Goal: Task Accomplishment & Management: Manage account settings

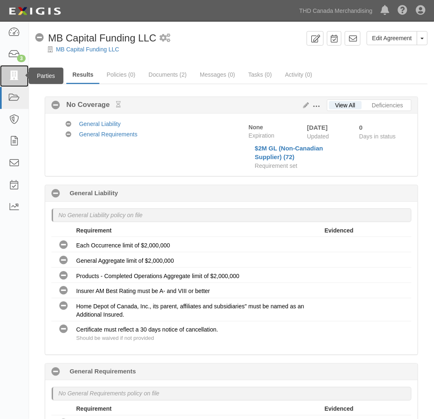
click at [15, 80] on icon at bounding box center [14, 76] width 12 height 10
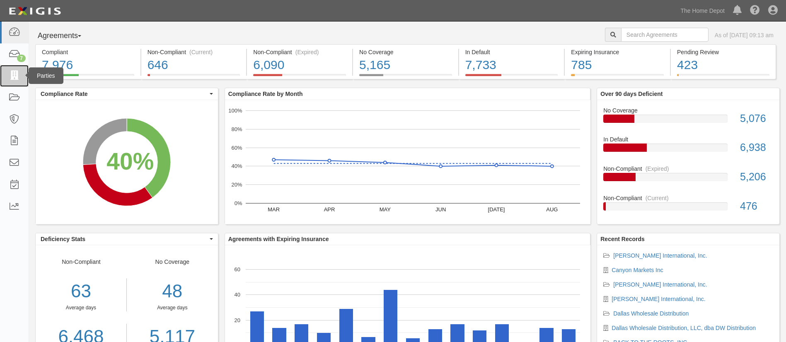
click at [10, 82] on link at bounding box center [14, 76] width 29 height 22
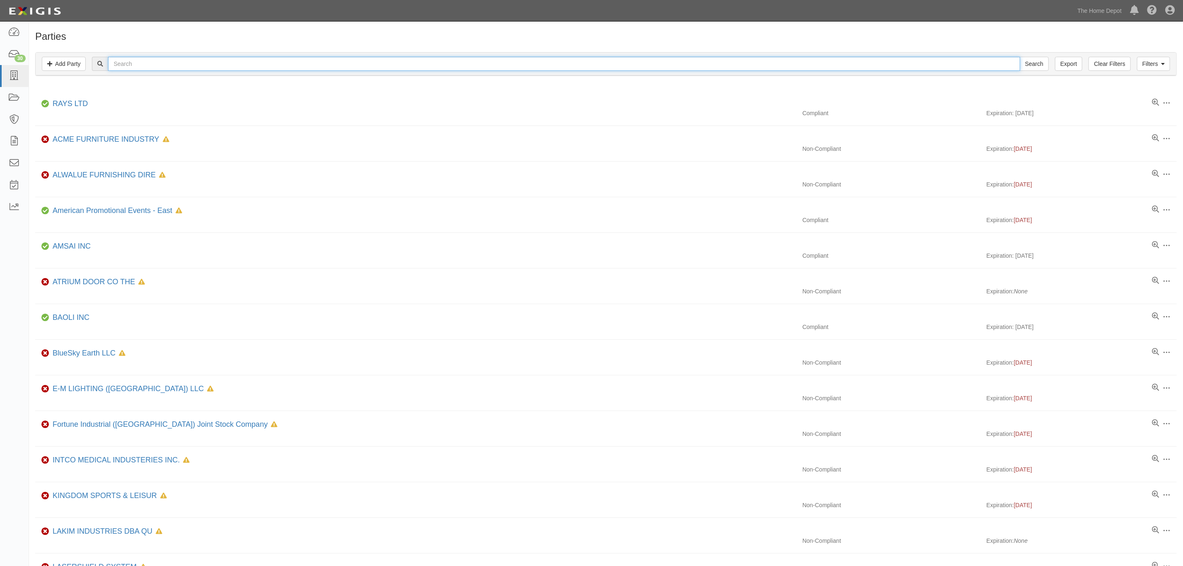
click at [310, 61] on input "text" at bounding box center [564, 64] width 912 height 14
paste input "Vendor Name: EXCEL (H.K.) INTERNATIONAL TRADE COMPANY LIMITED"
type input "Vendor Name: EXCEL (H.K.) INTERNATIONAL TRADE COMPANY LIMITED"
click at [1020, 57] on input "Search" at bounding box center [1034, 64] width 29 height 14
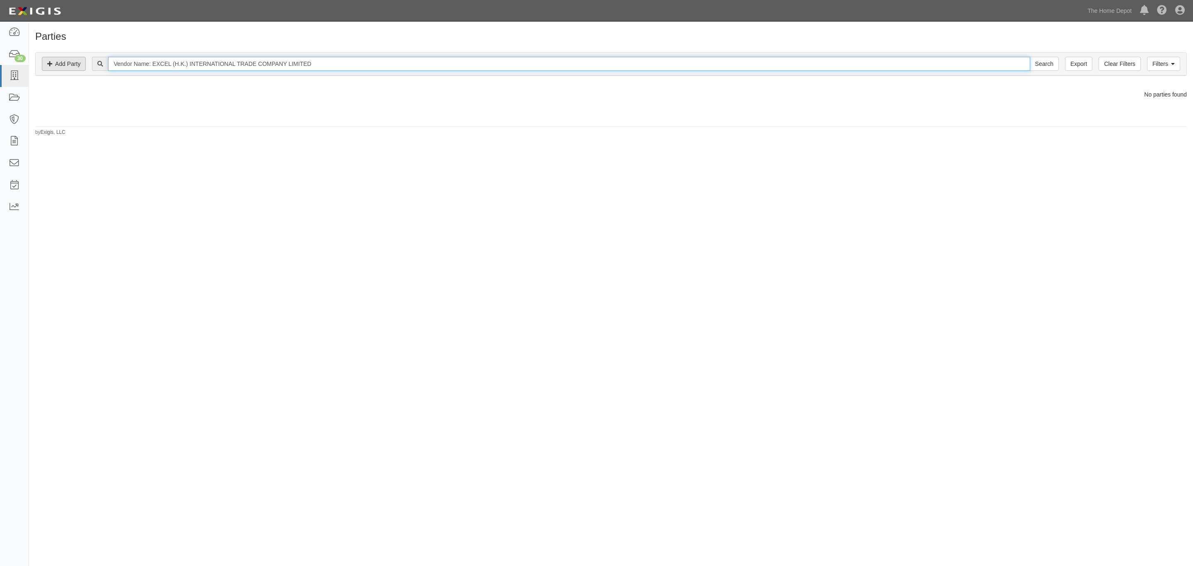
drag, startPoint x: 157, startPoint y: 61, endPoint x: 72, endPoint y: 68, distance: 85.1
click at [72, 68] on div "Filters Add Party Clear Filters Export Vendor Name: EXCEL (H.K.) INTERNATIONAL …" at bounding box center [611, 64] width 1150 height 23
type input "EXCEL (H.K.) INTERNATIONAL TRADE COMPANY LIMITED"
click at [1029, 57] on input "Search" at bounding box center [1043, 64] width 29 height 14
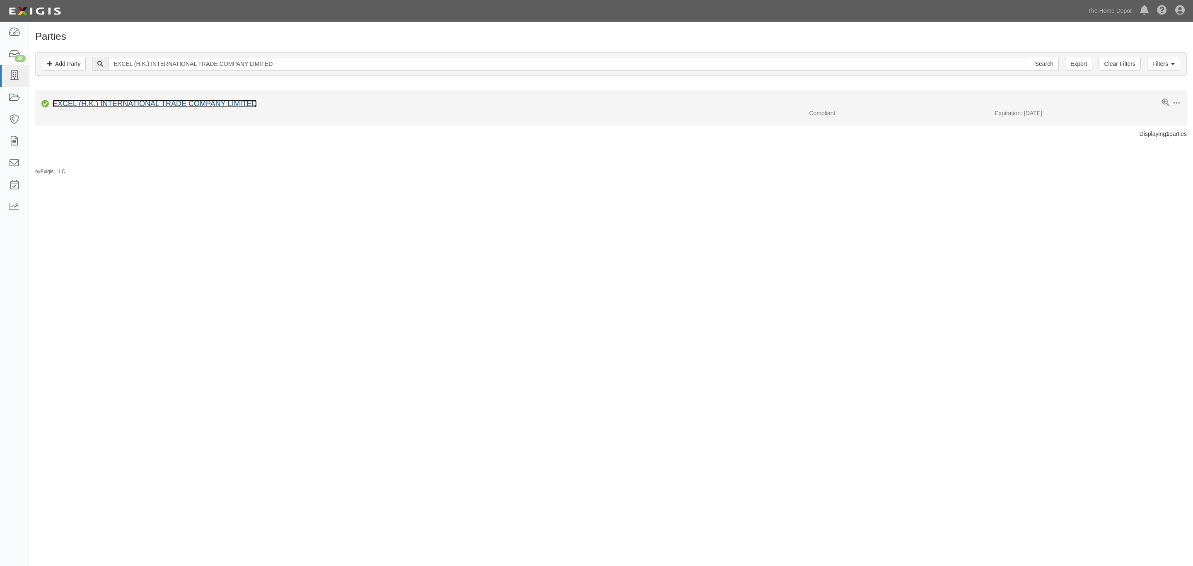
click at [162, 101] on link "EXCEL (H.K.) INTERNATIONAL TRADE COMPANY LIMITED" at bounding box center [155, 103] width 204 height 8
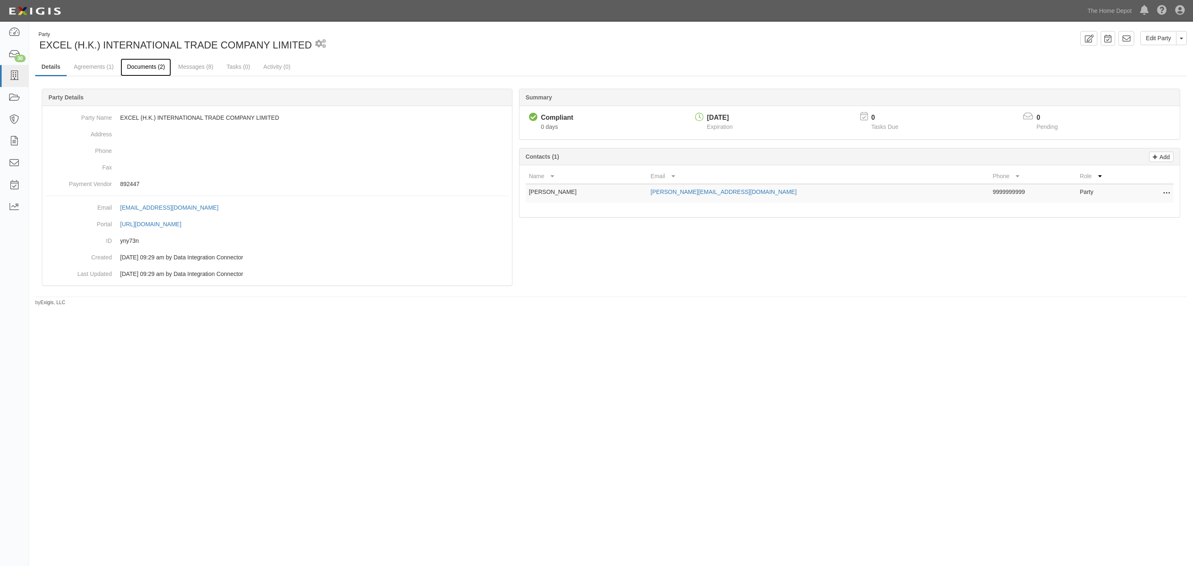
click at [153, 63] on link "Documents (2)" at bounding box center [146, 67] width 51 height 18
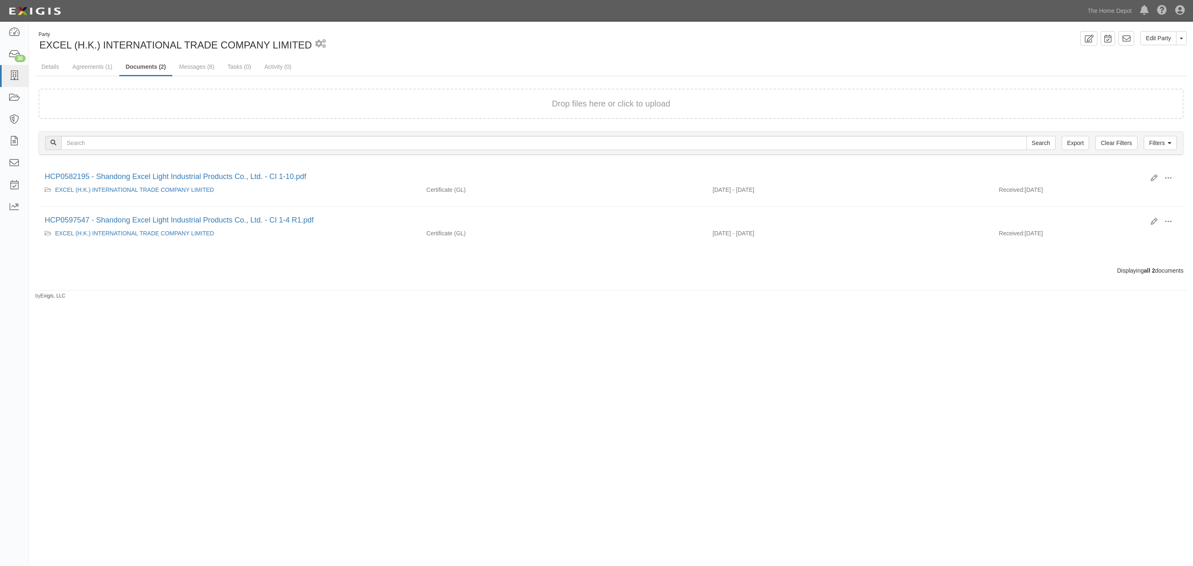
click at [30, 65] on div "Party EXCEL (H.K.) INTERNATIONAL TRADE COMPANY LIMITED 1 scheduled workflow Edi…" at bounding box center [611, 165] width 1164 height 268
click at [51, 65] on link "Details" at bounding box center [50, 67] width 30 height 18
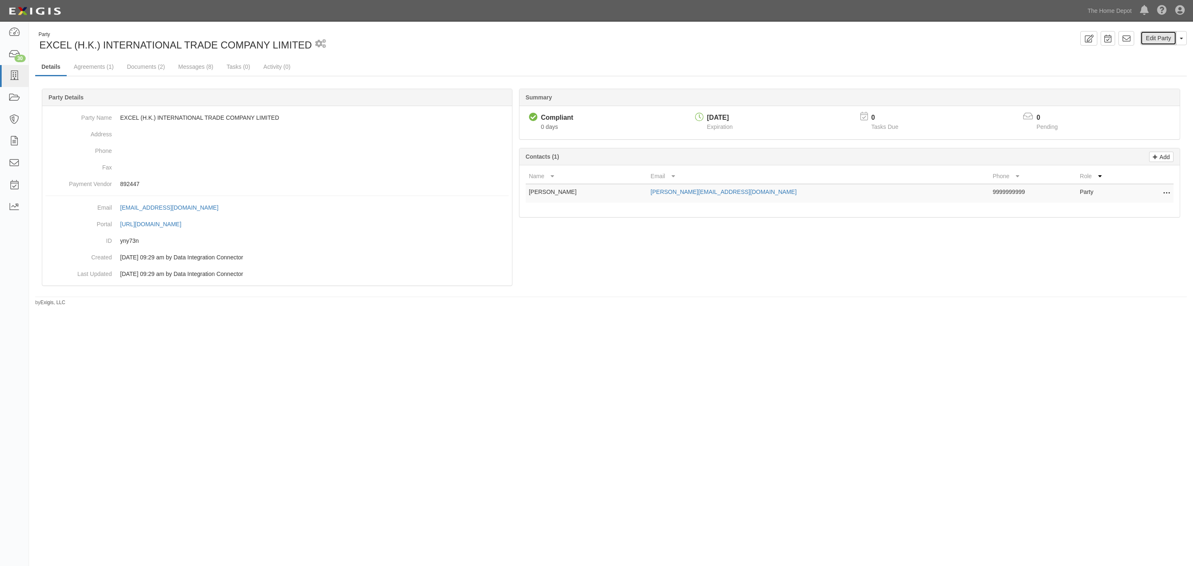
click at [1155, 37] on link "Edit Party" at bounding box center [1158, 38] width 36 height 14
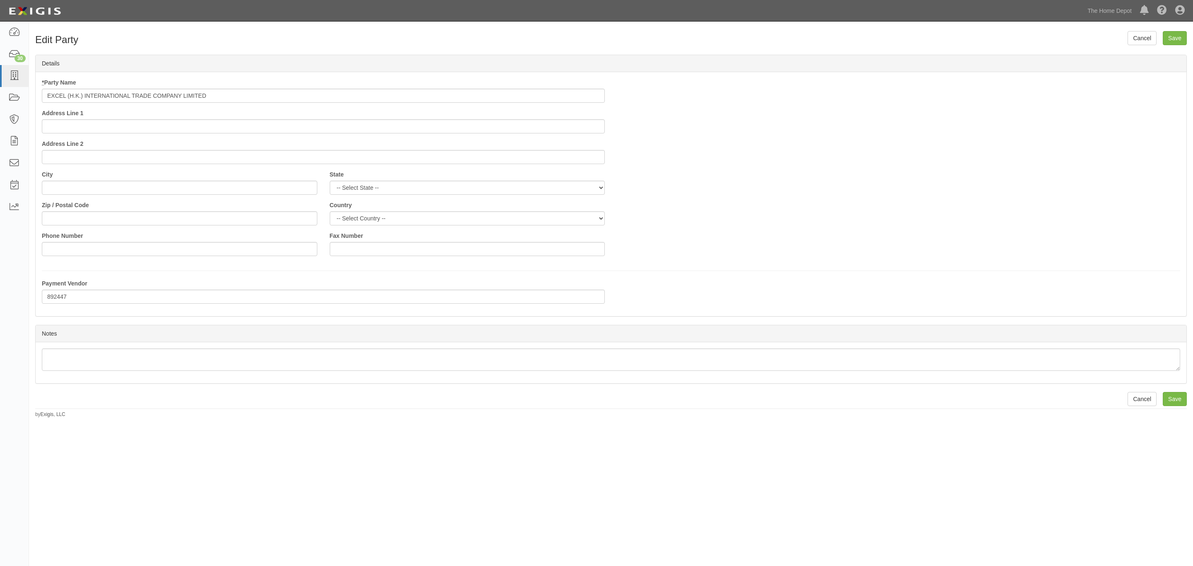
click at [224, 84] on div "* Party Name EXCEL (H.K.) INTERNATIONAL TRADE COMPANY LIMITED" at bounding box center [323, 90] width 563 height 24
click at [238, 94] on input "EXCEL (H.K.) INTERNATIONAL TRADE COMPANY LIMITED" at bounding box center [323, 96] width 563 height 14
type input "EXCEL (H.K.) INTERNATIONAL TRADE COMPANY LIMITED - Crown Bolt"
click at [1177, 403] on input "Save" at bounding box center [1174, 399] width 24 height 14
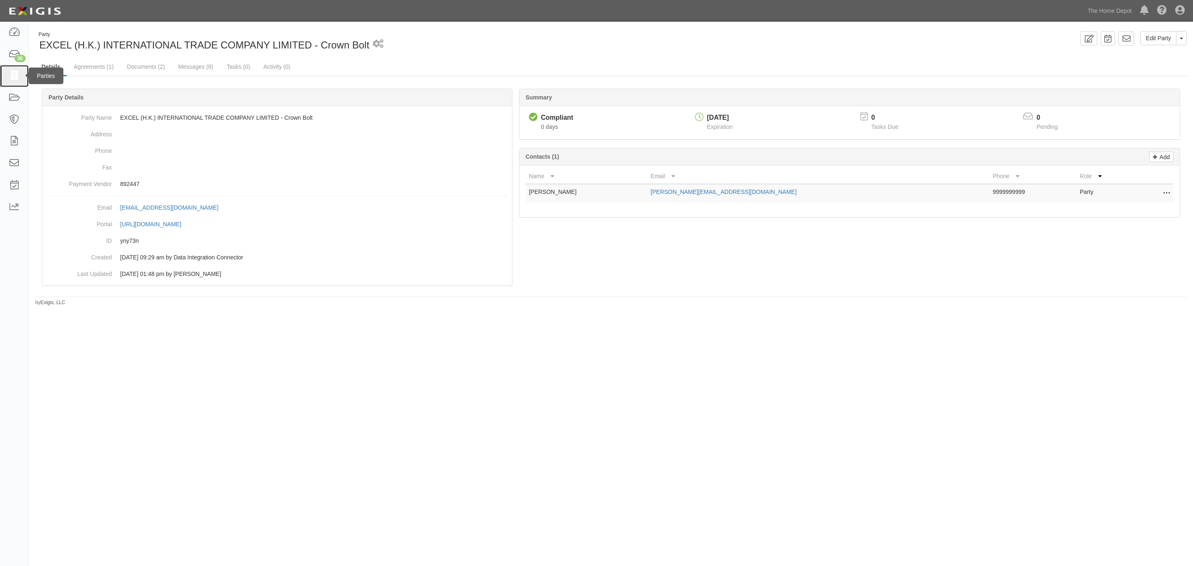
click at [16, 70] on link at bounding box center [14, 76] width 29 height 22
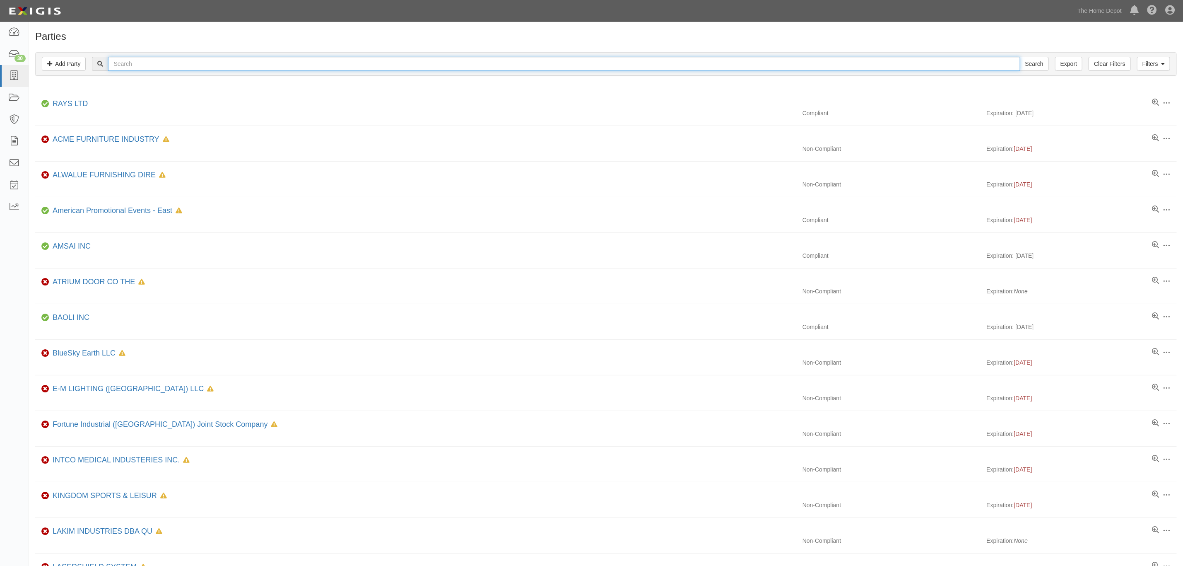
click at [134, 63] on input "text" at bounding box center [564, 64] width 912 height 14
paste input "Island Stone North America Inc"
type input "Island Stone North America Inc"
click at [1034, 55] on div "Filters Add Party Clear Filters Export Island Stone North America Inc Search Fi…" at bounding box center [606, 64] width 1141 height 23
click at [1031, 67] on input "Search" at bounding box center [1034, 64] width 29 height 14
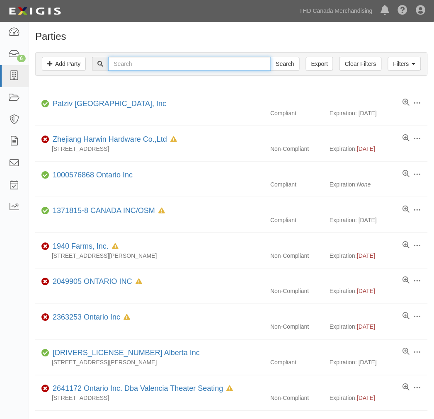
click at [162, 68] on input "text" at bounding box center [189, 64] width 162 height 14
paste input "Roborock Technology Limited"
type input "Roborock Technology Limited"
click at [270, 57] on input "Search" at bounding box center [284, 64] width 29 height 14
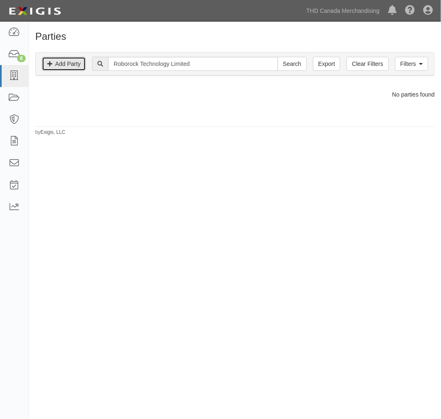
click at [79, 65] on link "Add Party" at bounding box center [64, 64] width 44 height 14
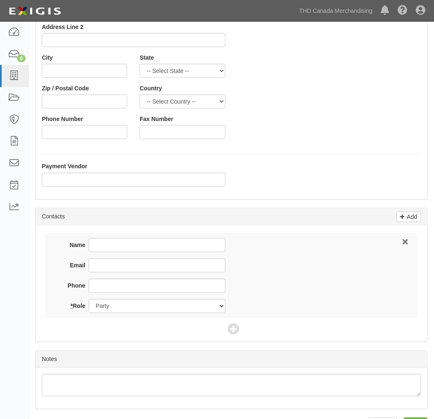
scroll to position [138, 0]
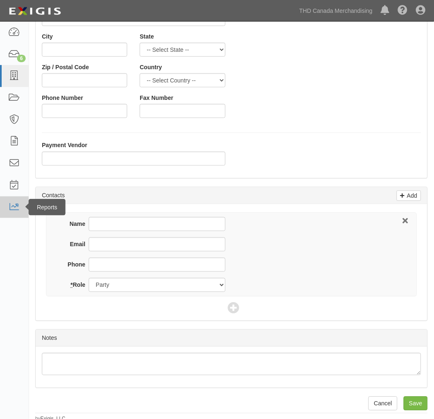
type input "Roborock Technology Limited"
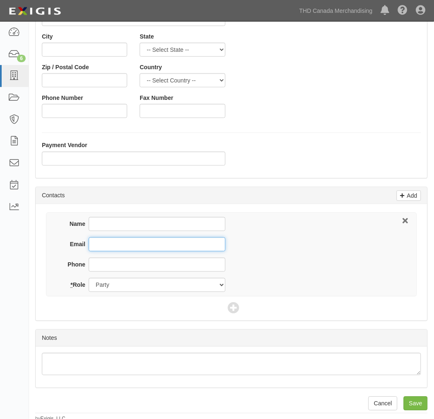
click at [99, 243] on input "Email" at bounding box center [157, 244] width 137 height 14
paste input ""[PERSON_NAME][EMAIL_ADDRESS][DOMAIN_NAME]" <[DOMAIN_NAME][EMAIL_ADDRESS][DOMAI…"
drag, startPoint x: 152, startPoint y: 243, endPoint x: 143, endPoint y: 242, distance: 9.1
click at [137, 246] on input ""julian.zhu@roborock.com" <julian.zhu@roborock.com>" at bounding box center [157, 244] width 137 height 14
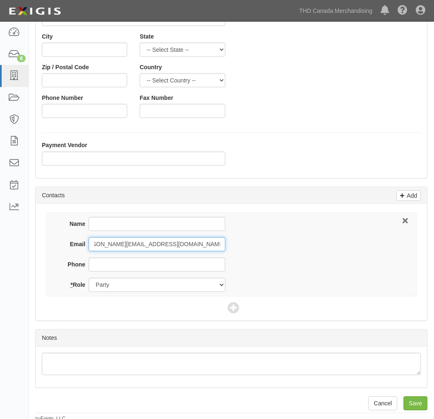
click at [145, 242] on input ""julian.zhu@roborock.com" <julian.zhu@roborock.com>" at bounding box center [157, 244] width 137 height 14
click at [96, 242] on input ""julian.zhu@roborock.com" at bounding box center [157, 244] width 137 height 14
type input "[PERSON_NAME][EMAIL_ADDRESS][DOMAIN_NAME]"
click at [301, 248] on div "Name Email julian.zhu@roborock.com Phone * Role Party Broker Other" at bounding box center [231, 254] width 371 height 84
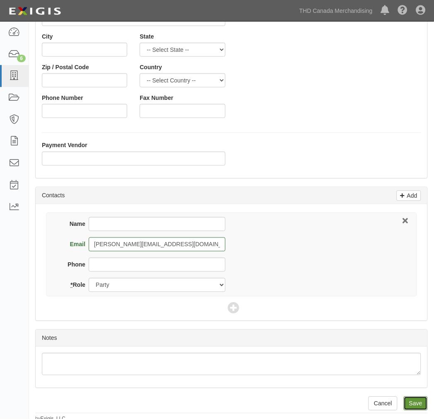
click at [423, 401] on input "Save" at bounding box center [415, 403] width 24 height 14
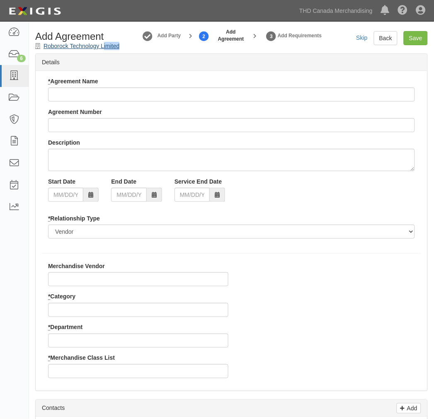
drag, startPoint x: 126, startPoint y: 43, endPoint x: 83, endPoint y: 46, distance: 43.1
click at [92, 46] on div "Add Agreement Roborock Technology Limited" at bounding box center [79, 40] width 101 height 19
click at [135, 58] on div "Details" at bounding box center [231, 62] width 391 height 17
click at [128, 46] on div "Add Agreement Roborock Technology Limited" at bounding box center [79, 40] width 101 height 19
drag, startPoint x: 128, startPoint y: 45, endPoint x: 46, endPoint y: 47, distance: 82.4
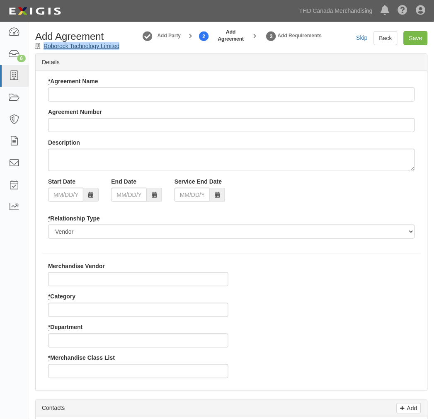
click at [46, 47] on div "Add Agreement Roborock Technology Limited" at bounding box center [79, 40] width 101 height 19
copy div "Roborock Technology Limited"
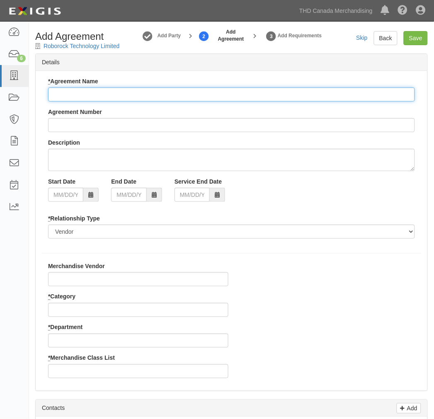
click at [130, 90] on input "* Agreement Name" at bounding box center [231, 94] width 366 height 14
paste input "Roborock Technology Limited"
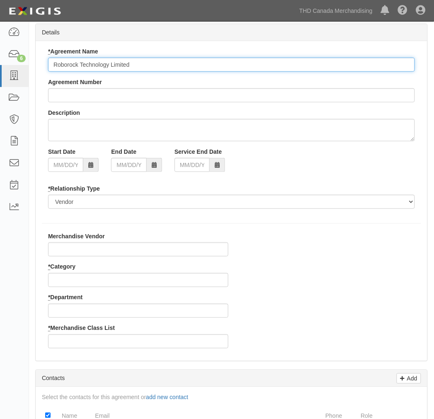
scroll to position [46, 0]
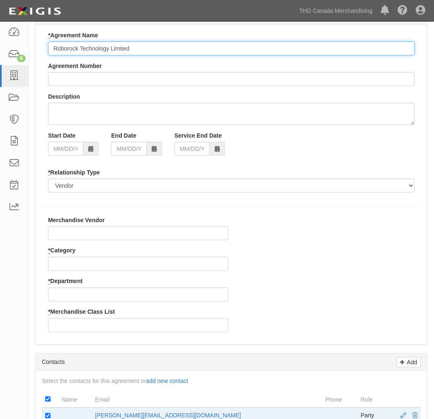
type input "Roborock Technology Limited"
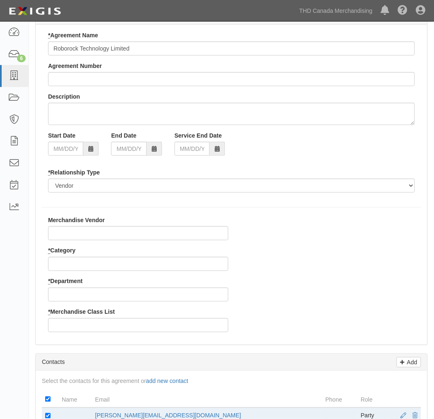
click at [85, 255] on div "* Category" at bounding box center [138, 258] width 180 height 24
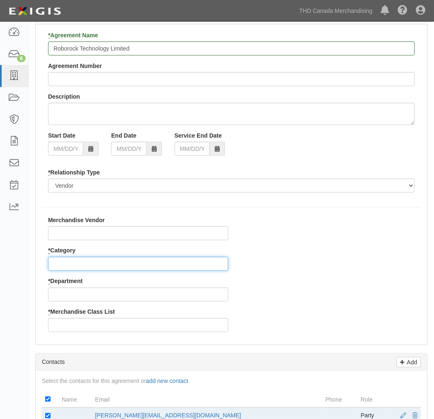
click at [85, 263] on input "* Category" at bounding box center [138, 264] width 180 height 14
type input "5"
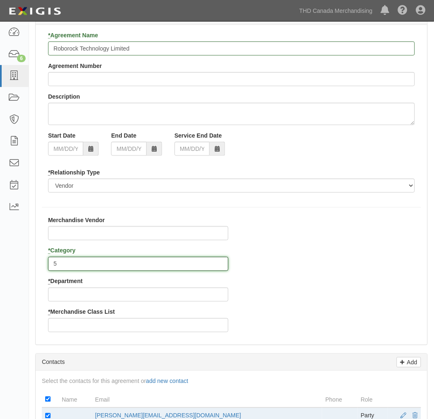
click at [85, 263] on input "5" at bounding box center [138, 264] width 180 height 14
type input "8"
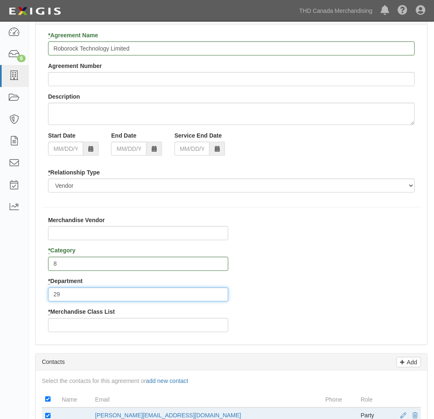
type input "29"
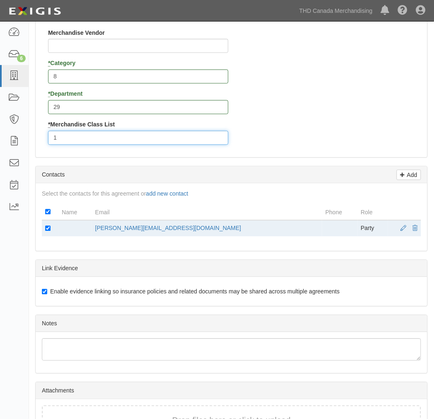
scroll to position [292, 0]
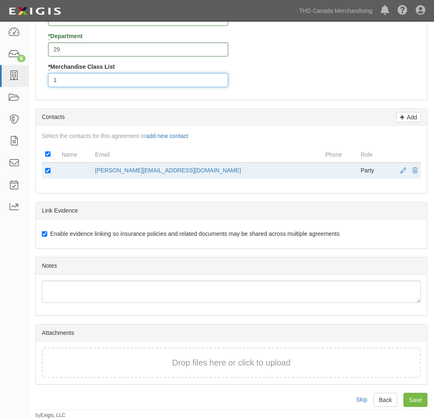
type input "1"
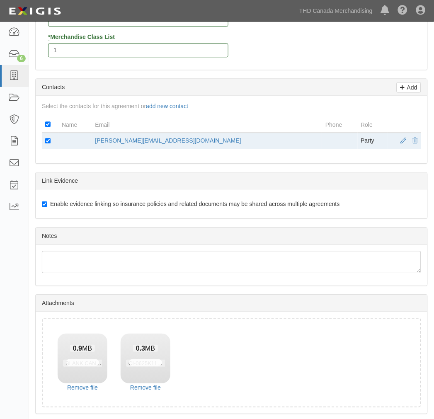
scroll to position [351, 0]
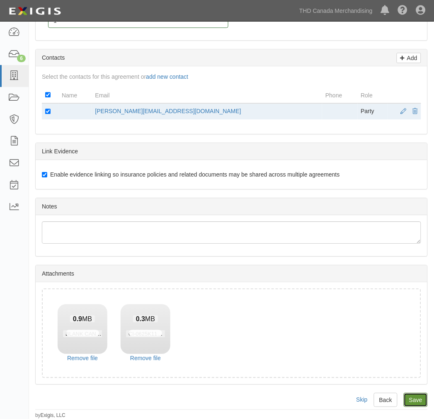
click at [417, 402] on input "Save" at bounding box center [415, 400] width 24 height 14
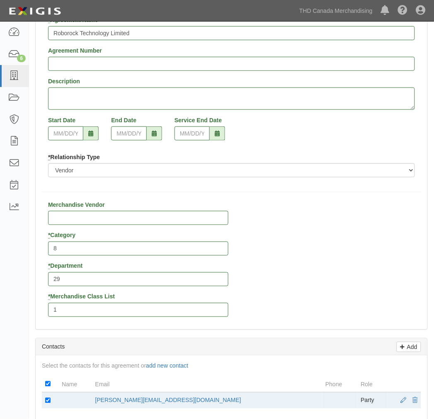
scroll to position [0, 0]
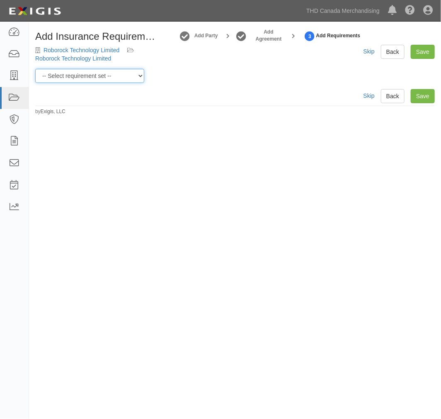
click at [135, 74] on select "-- Select requirement set -- $20M GL (Canadian Supplier) $20M GL (Non-Canadian …" at bounding box center [89, 76] width 109 height 14
select select "37054"
click at [35, 69] on select "-- Select requirement set -- $20M GL (Canadian Supplier) $20M GL (Non-Canadian …" at bounding box center [89, 76] width 109 height 14
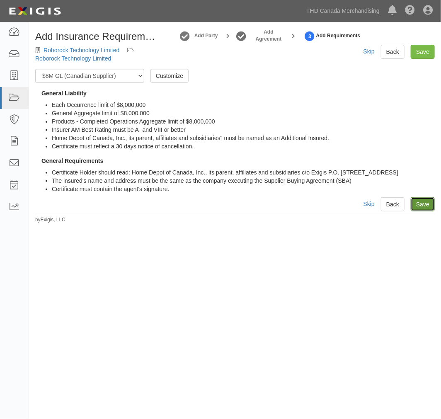
click at [429, 205] on link "Save" at bounding box center [422, 204] width 24 height 14
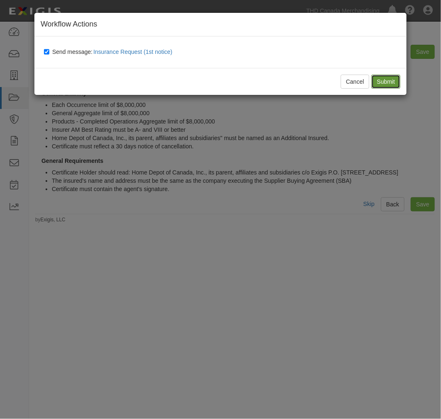
click at [390, 86] on input "Submit" at bounding box center [385, 82] width 29 height 14
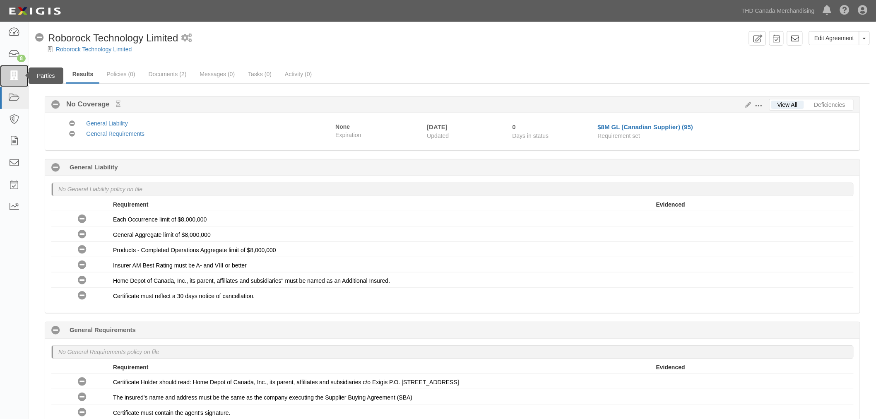
click at [17, 72] on icon at bounding box center [14, 76] width 12 height 10
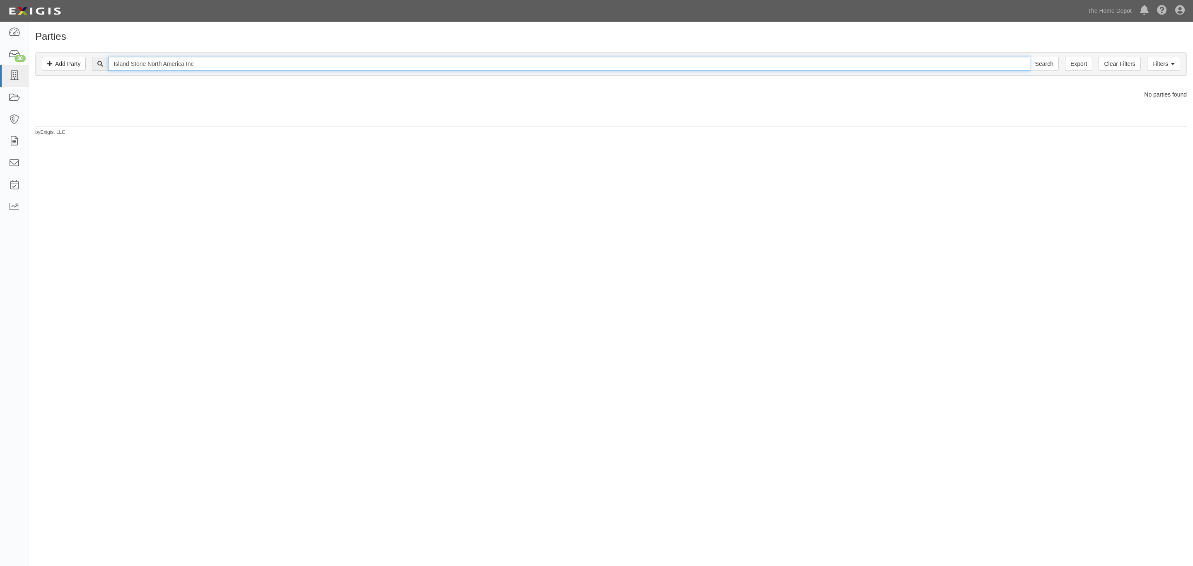
click at [210, 66] on input "Island Stone North America Inc" at bounding box center [568, 64] width 921 height 14
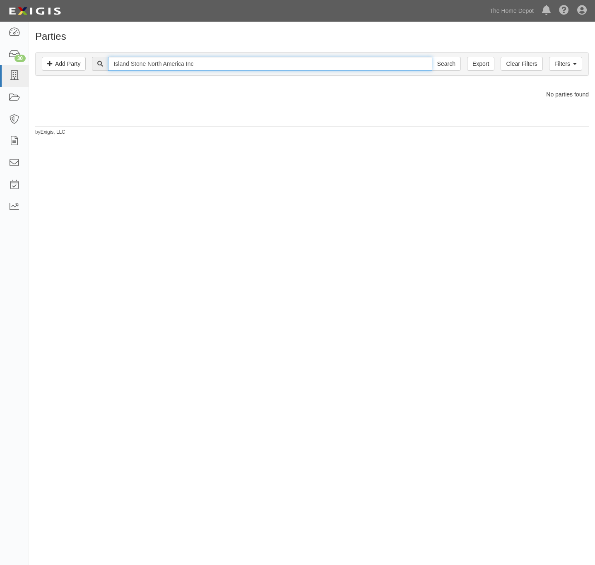
click at [207, 61] on input "Island Stone North America Inc" at bounding box center [270, 64] width 324 height 14
paste input "Company Name: Dallas Wholesale Distribution, LLC, dba DW Distribution"
drag, startPoint x: 162, startPoint y: 62, endPoint x: 0, endPoint y: 69, distance: 161.6
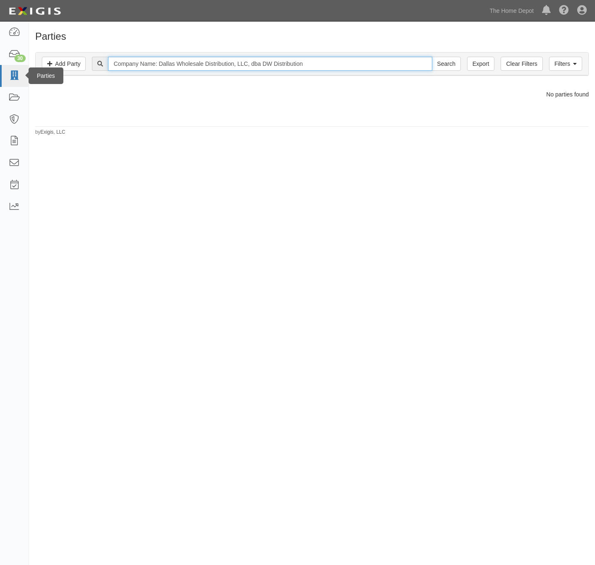
click at [0, 69] on body "Toggle navigation Dashboard 30 Inbox Parties Agreements Coverages Documents Mes…" at bounding box center [297, 267] width 595 height 534
type input "Dallas Wholesale Distribution, LLC, dba DW Distribution"
click at [432, 57] on input "Search" at bounding box center [446, 64] width 29 height 14
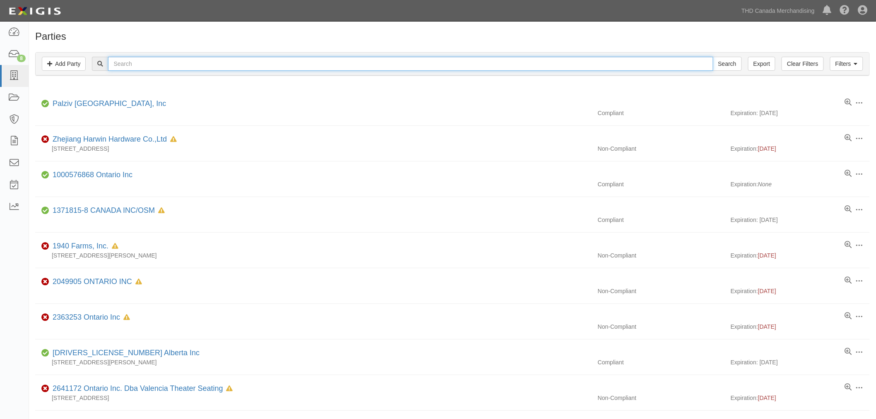
paste input "Island Stone North America Inc"
type input "Island Stone North America Inc"
click at [735, 64] on input "Search" at bounding box center [727, 64] width 29 height 14
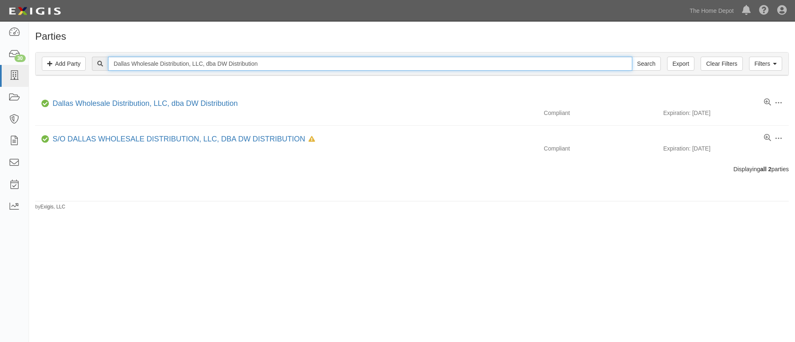
click at [190, 63] on input "Dallas Wholesale Distribution, LLC, dba DW Distribution" at bounding box center [370, 64] width 524 height 14
paste input "RUNXIN HOMEDECOR CO LTD"
type input "RUNXIN HOMEDECOR CO LTD"
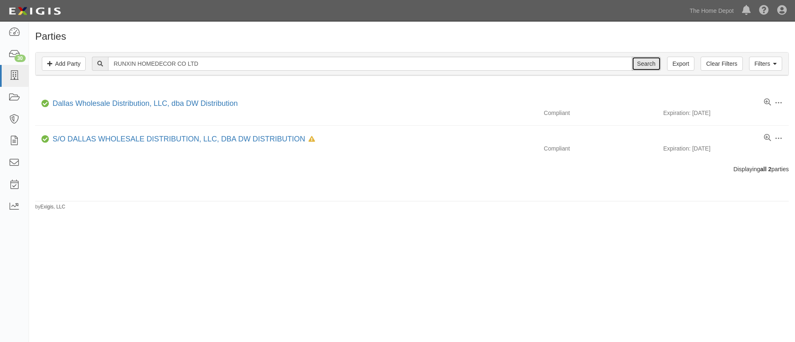
click at [595, 65] on input "Search" at bounding box center [646, 64] width 29 height 14
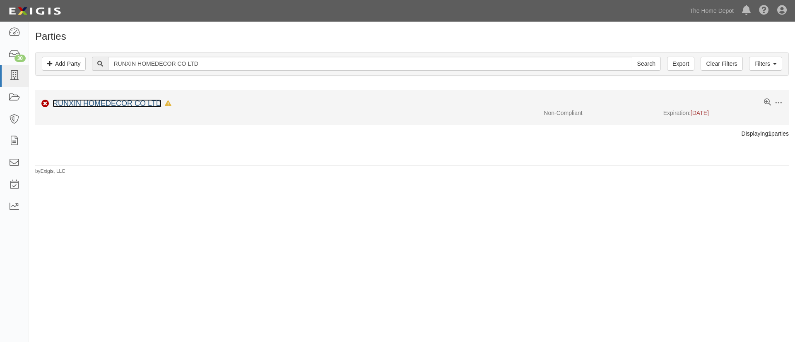
click at [75, 107] on link "RUNXIN HOMEDECOR CO LTD" at bounding box center [107, 103] width 109 height 8
click at [77, 102] on link "RUNXIN HOMEDECOR CO LTD" at bounding box center [107, 103] width 109 height 8
